Goal: Task Accomplishment & Management: Use online tool/utility

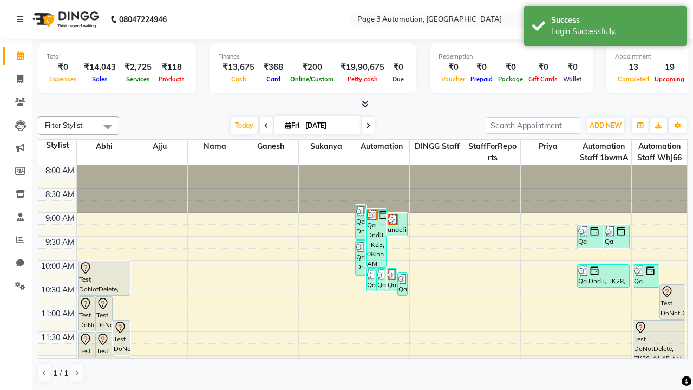
click at [22, 20] on icon at bounding box center [20, 20] width 7 height 8
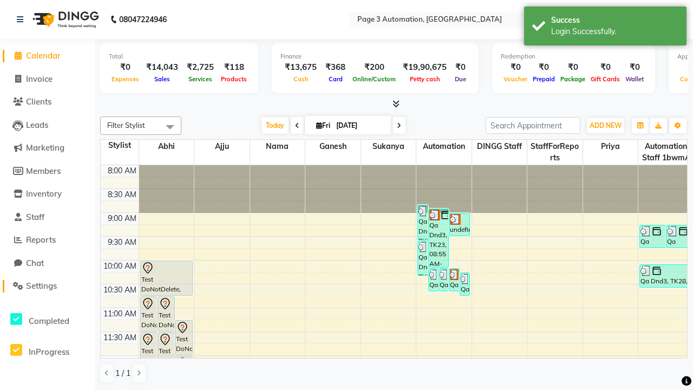
click at [47, 286] on span "Settings" at bounding box center [41, 286] width 31 height 10
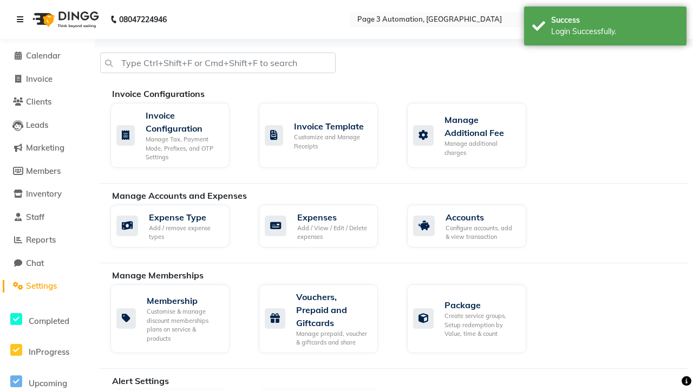
click at [22, 20] on icon at bounding box center [20, 20] width 7 height 8
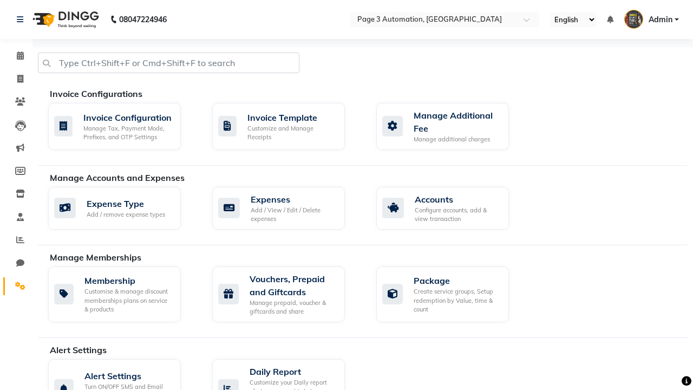
click at [16, 286] on icon at bounding box center [20, 286] width 10 height 8
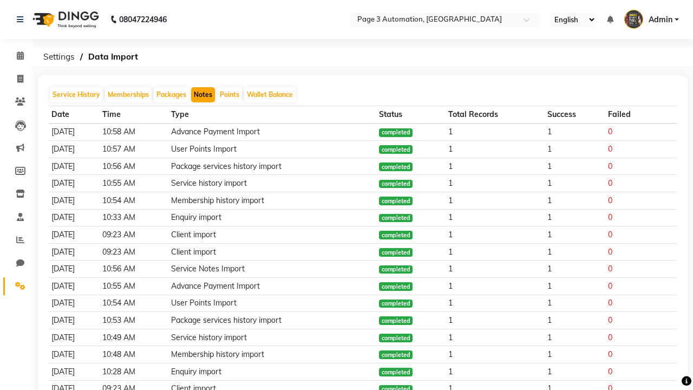
click at [203, 95] on button "Notes" at bounding box center [203, 94] width 24 height 15
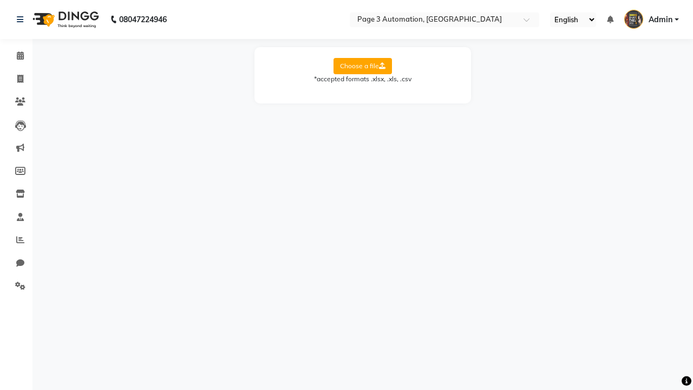
select select "Sheet1"
select select "Name"
select select "Mobile"
select select "Note"
select select "Service Date"
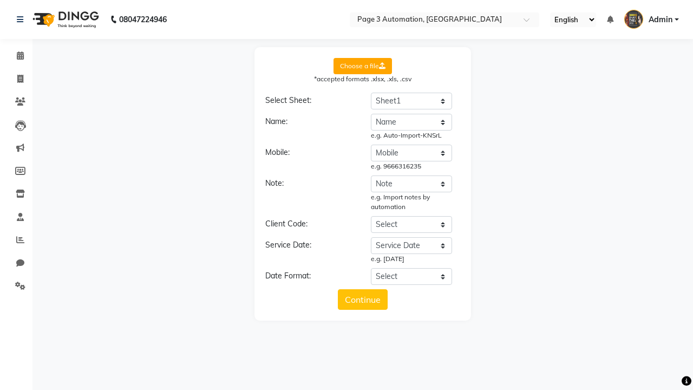
select select "DD/MM/YYYY"
click at [363, 300] on button "Continue" at bounding box center [363, 299] width 50 height 21
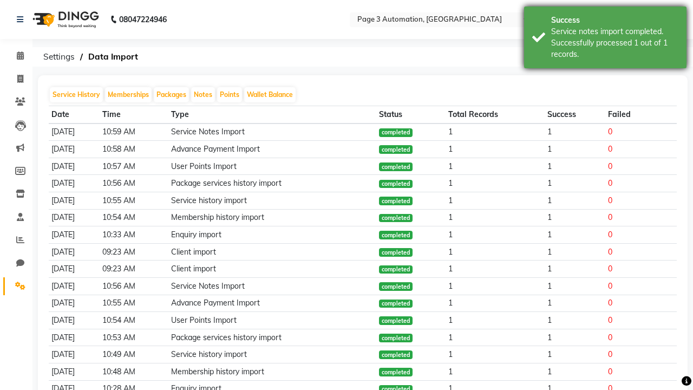
click at [606, 39] on div "Service notes import completed. Successfully processed 1 out of 1 records." at bounding box center [614, 43] width 127 height 34
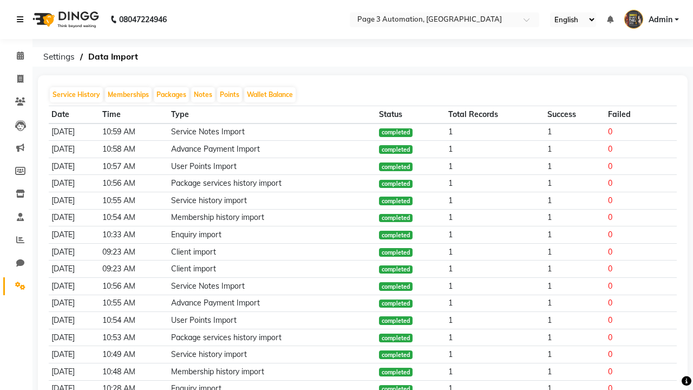
click at [22, 20] on icon at bounding box center [20, 20] width 7 height 8
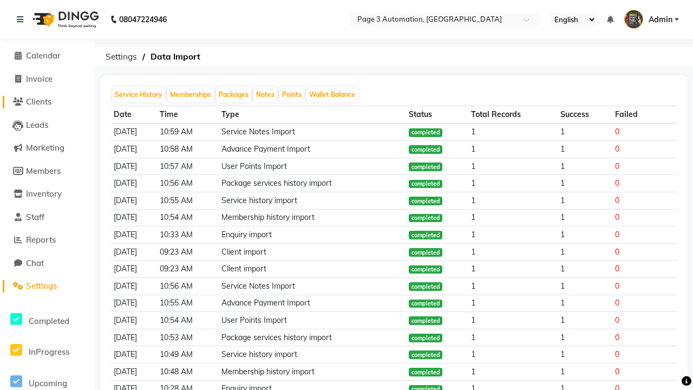
click at [47, 102] on span "Clients" at bounding box center [38, 101] width 25 height 10
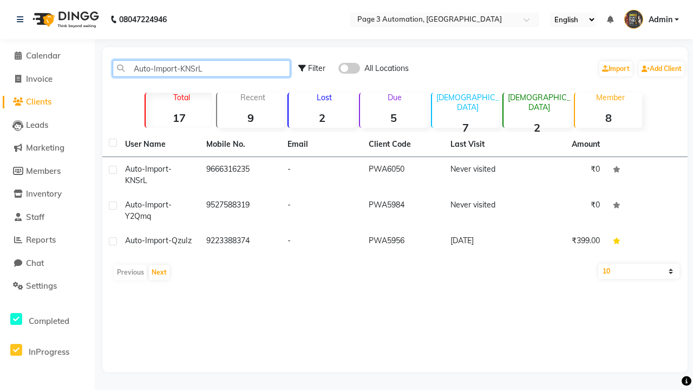
type input "Auto-Import-KNSrL"
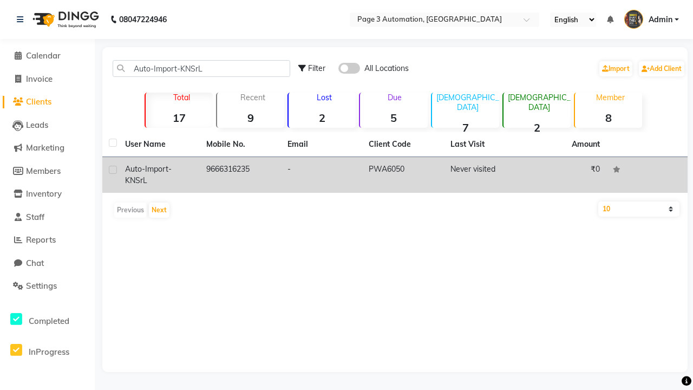
click at [395, 175] on td "PWA6050" at bounding box center [402, 175] width 81 height 36
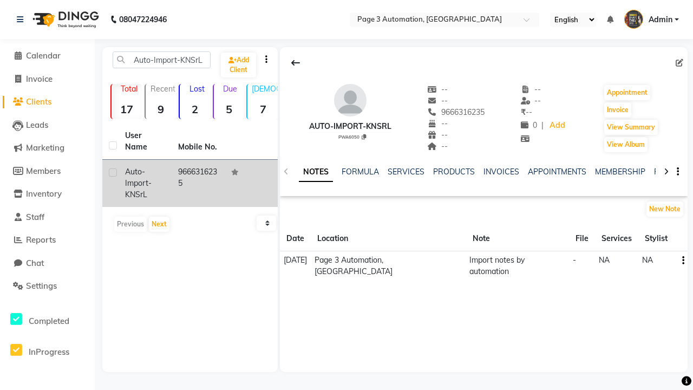
click at [316, 172] on link "NOTES" at bounding box center [316, 173] width 34 height 20
